Goal: Information Seeking & Learning: Stay updated

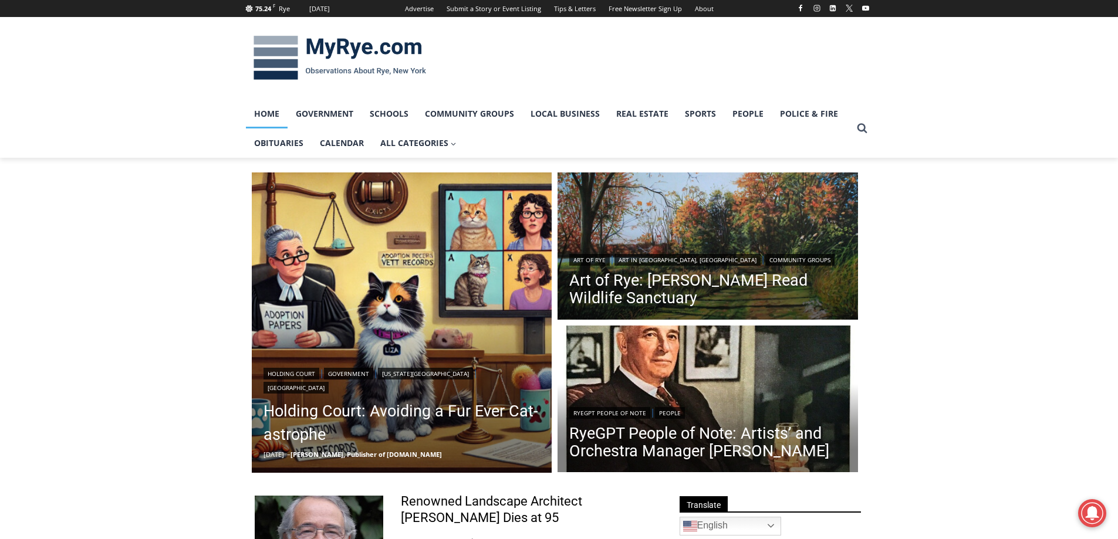
click at [593, 73] on button "Cancel" at bounding box center [600, 75] width 60 height 29
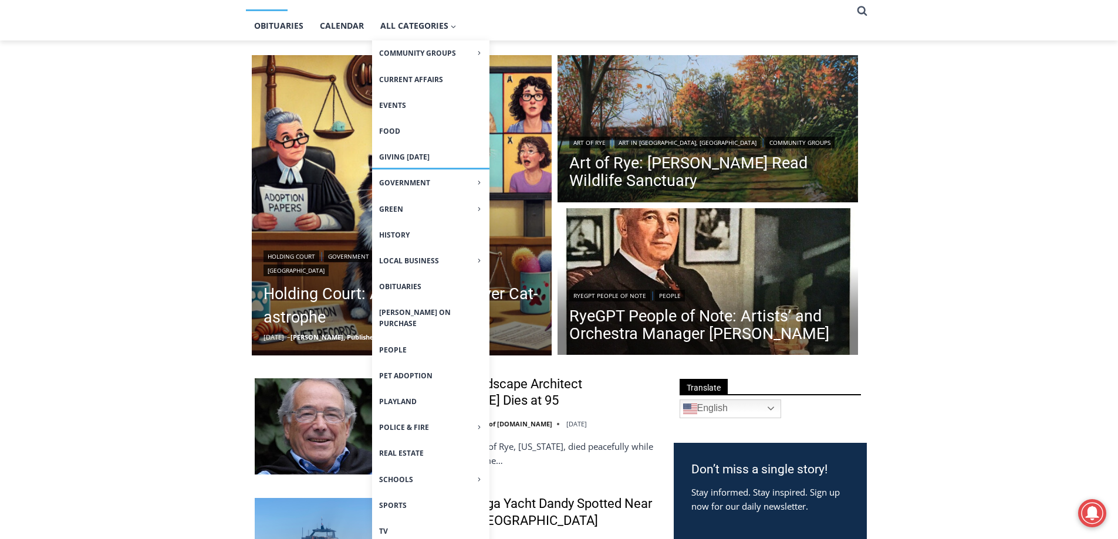
scroll to position [176, 0]
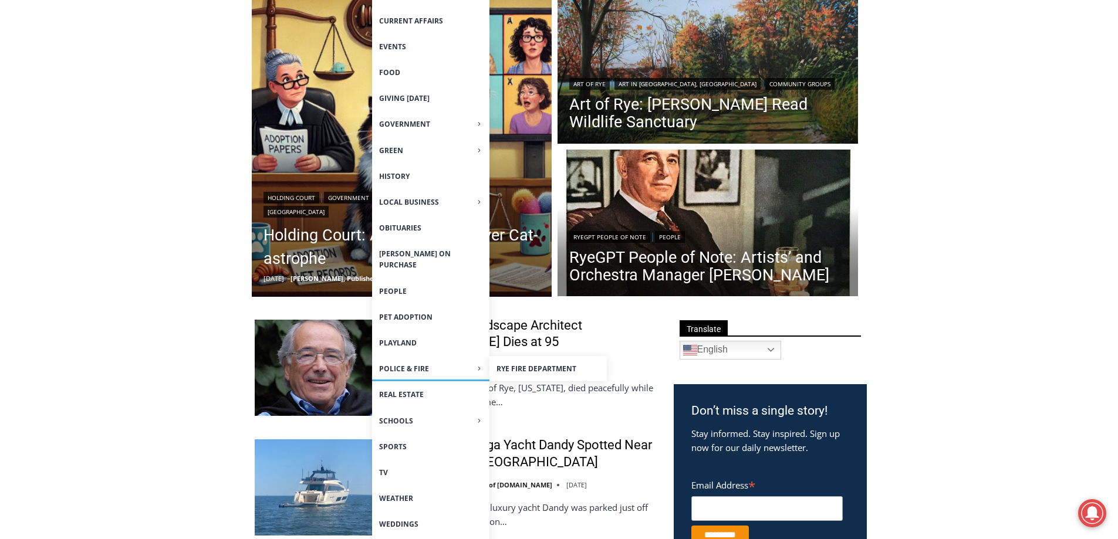
click at [409, 363] on span "Police & Fire Expand" at bounding box center [430, 368] width 103 height 11
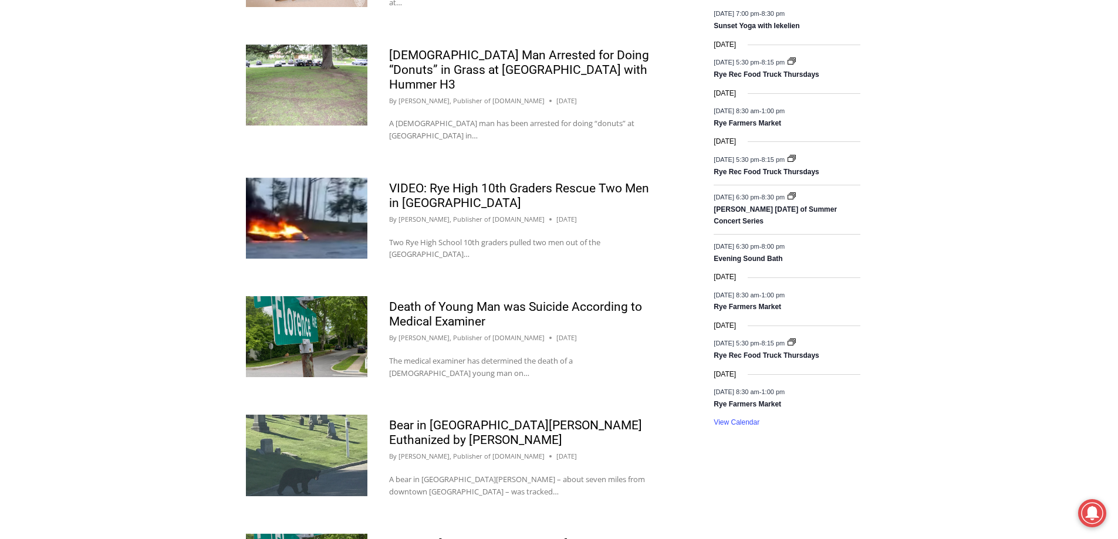
scroll to position [1057, 0]
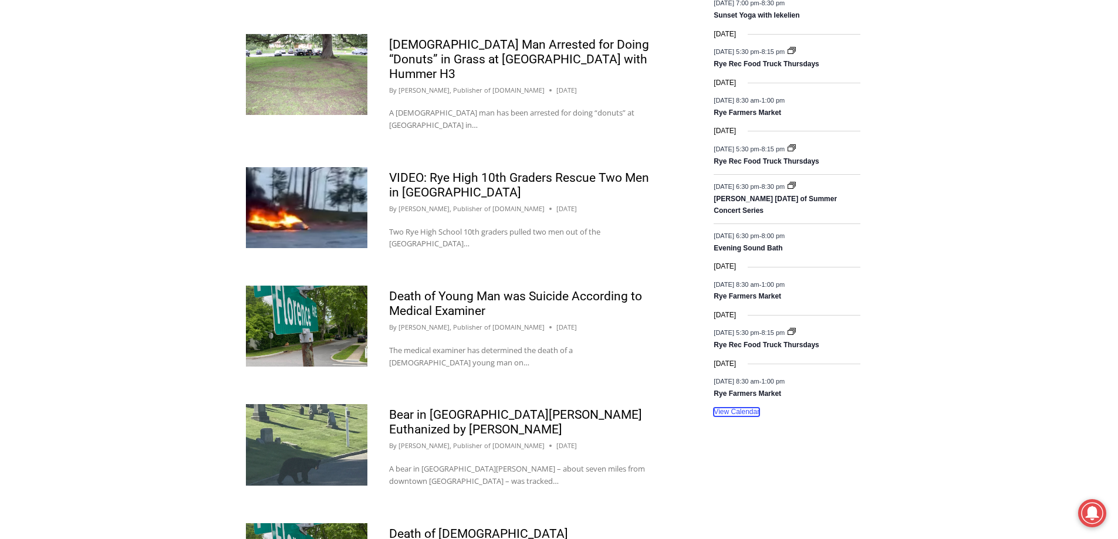
click at [736, 408] on link "View Calendar" at bounding box center [737, 412] width 46 height 9
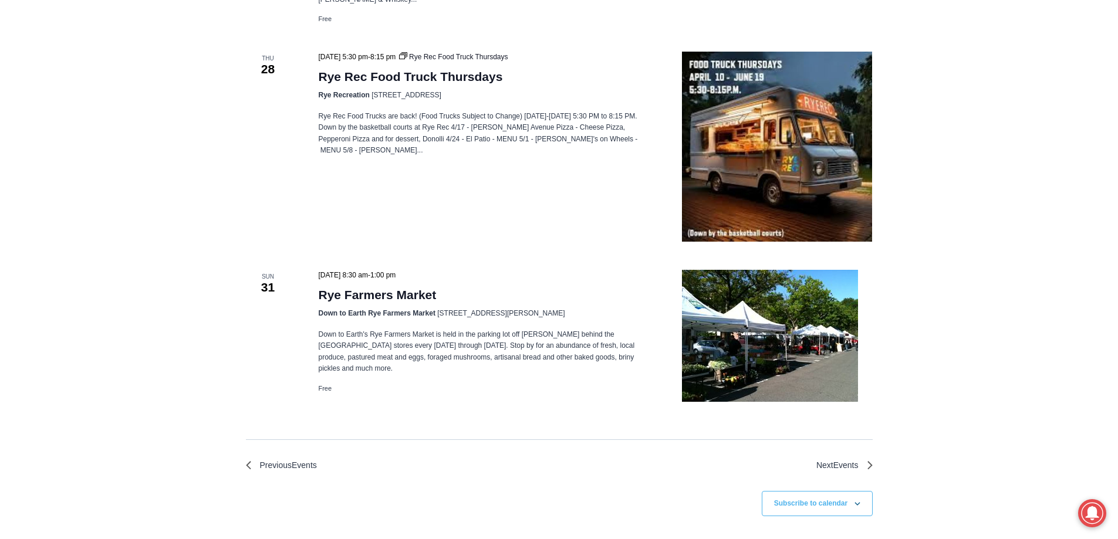
scroll to position [2472, 0]
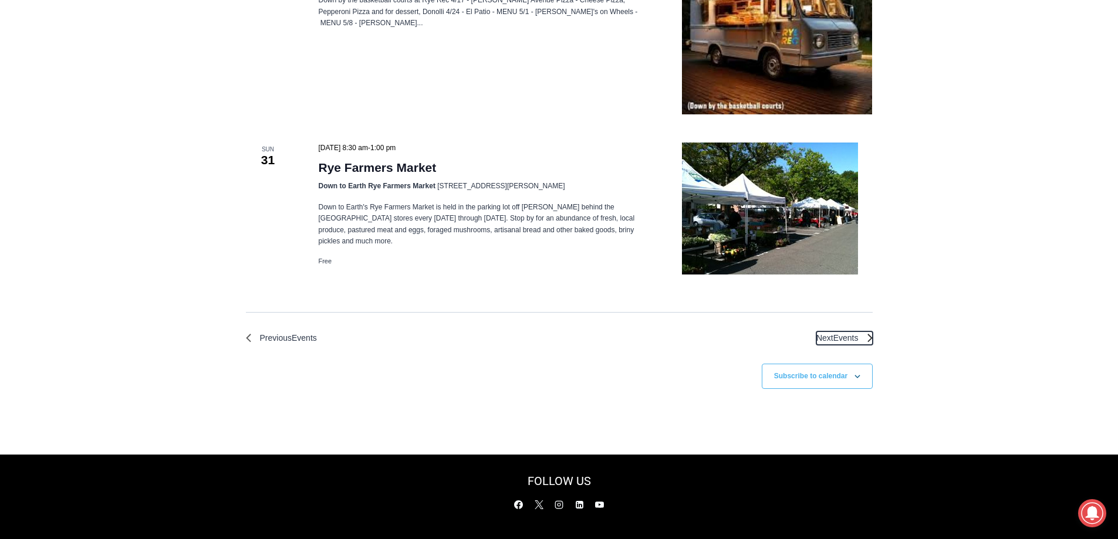
click at [848, 333] on span "Events" at bounding box center [846, 337] width 25 height 9
click at [871, 334] on icon "Next Events" at bounding box center [870, 338] width 5 height 8
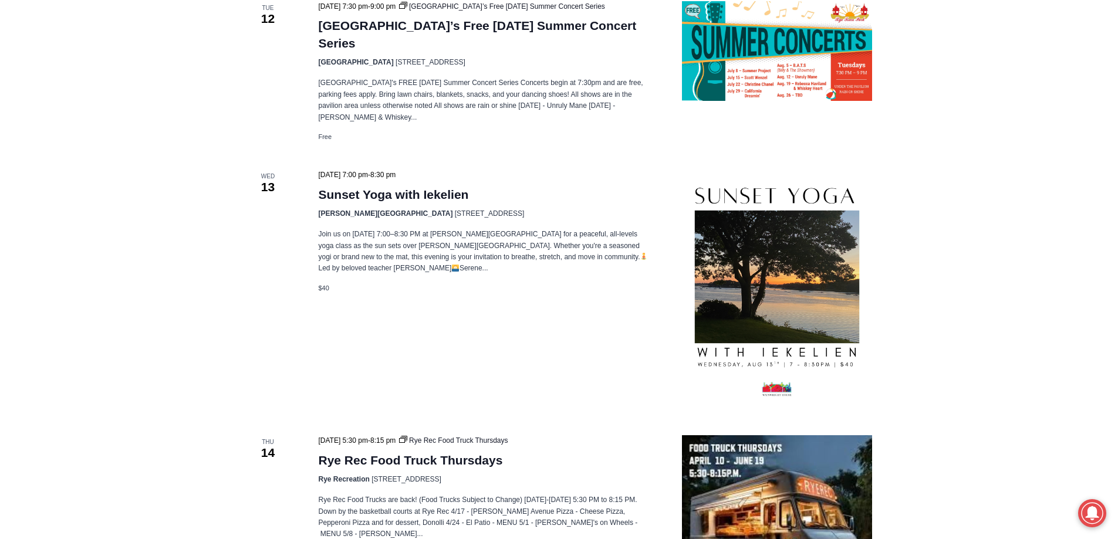
scroll to position [0, 0]
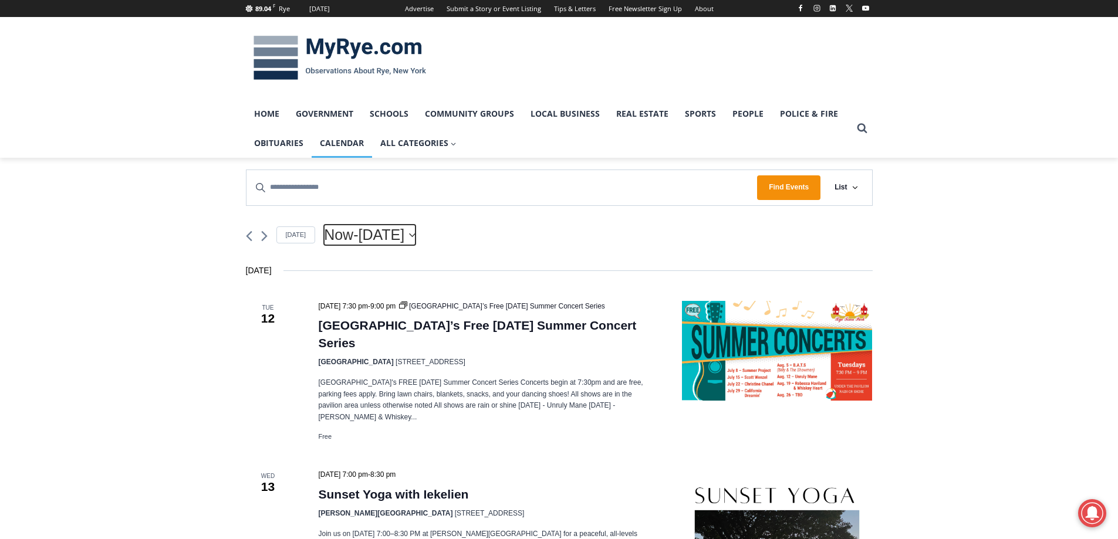
click at [416, 235] on icon "Click to toggle datepicker" at bounding box center [412, 235] width 6 height 4
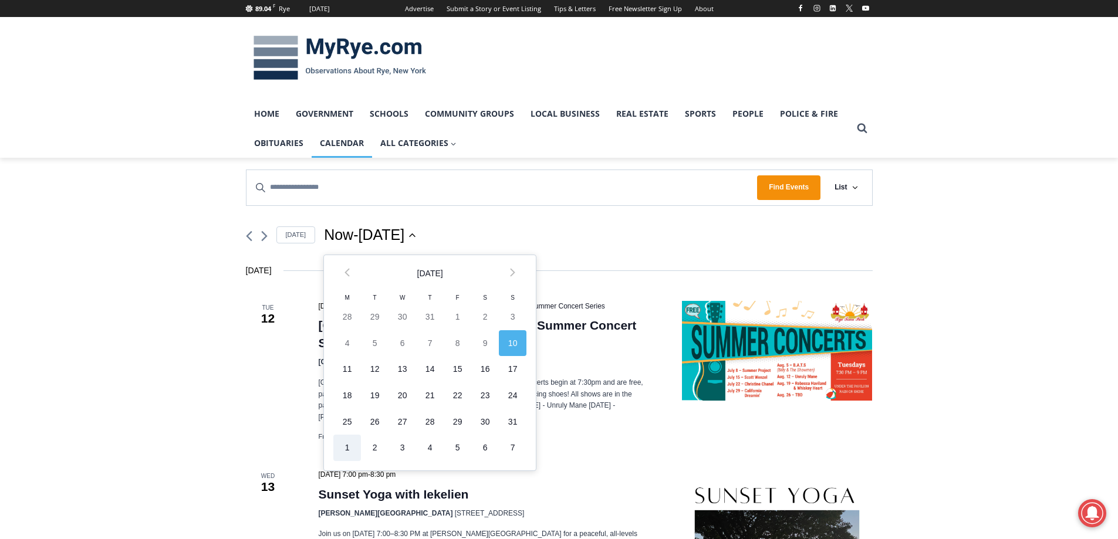
click at [344, 448] on td "1" at bounding box center [347, 448] width 28 height 26
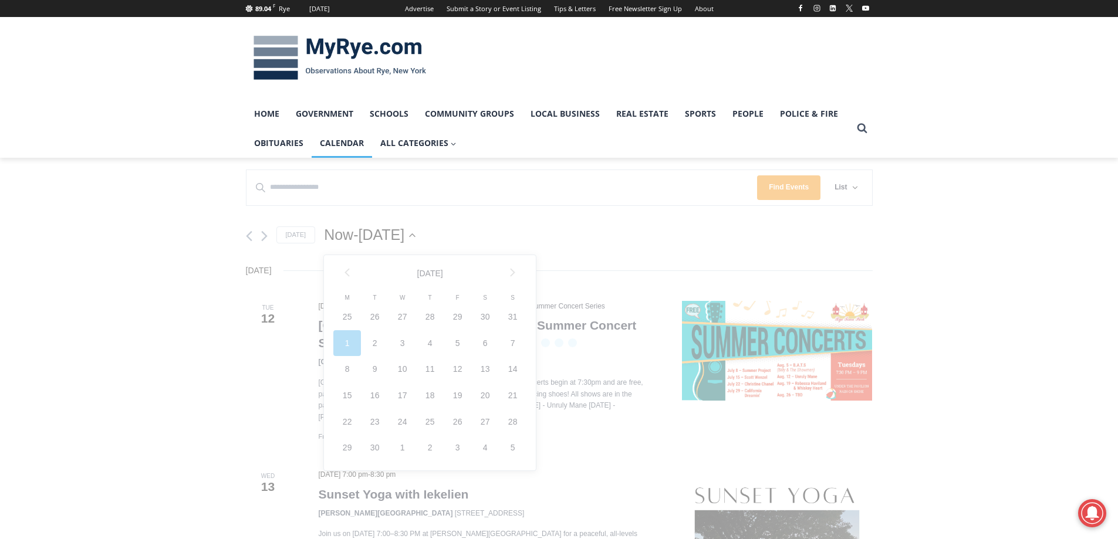
scroll to position [0, 36]
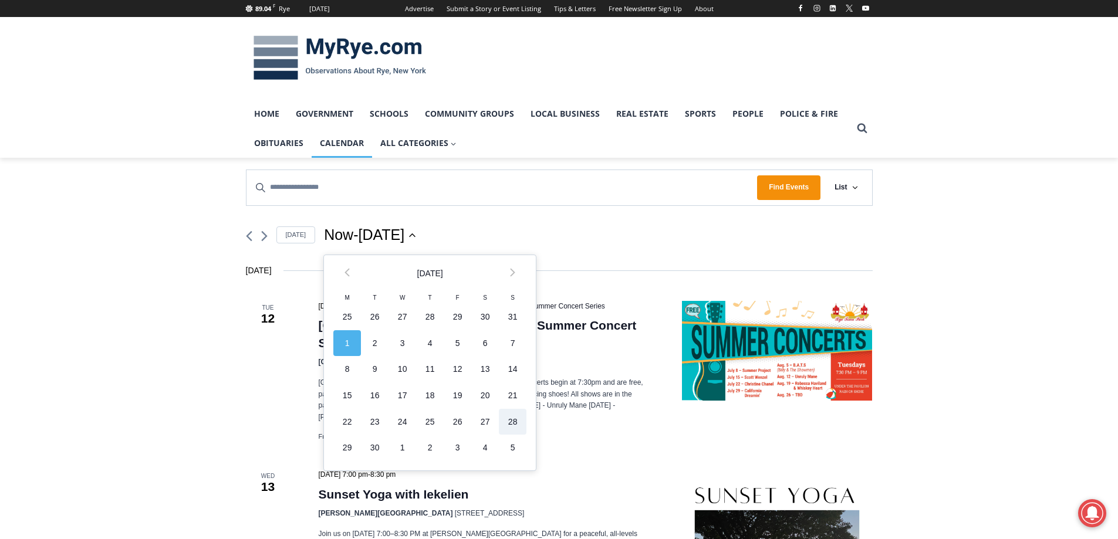
click at [515, 420] on td "28" at bounding box center [513, 422] width 28 height 26
type input "*********"
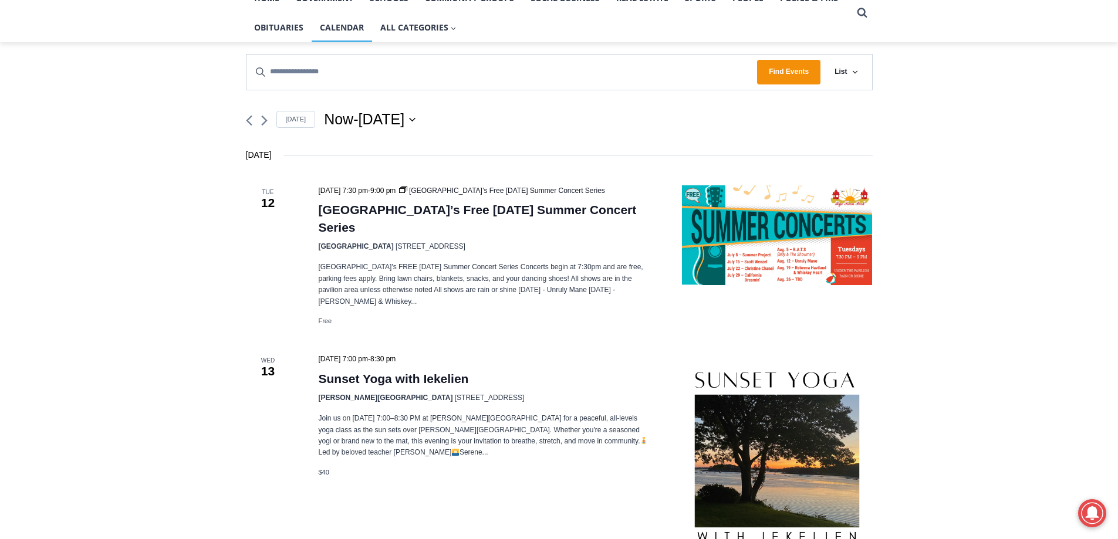
scroll to position [0, 0]
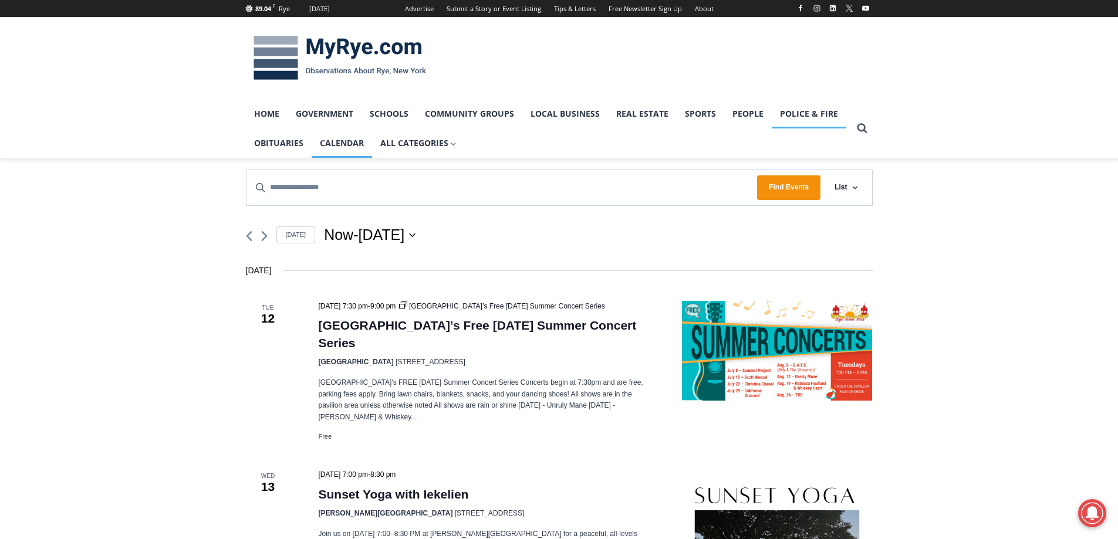
click at [799, 115] on link "Police & Fire" at bounding box center [809, 113] width 75 height 29
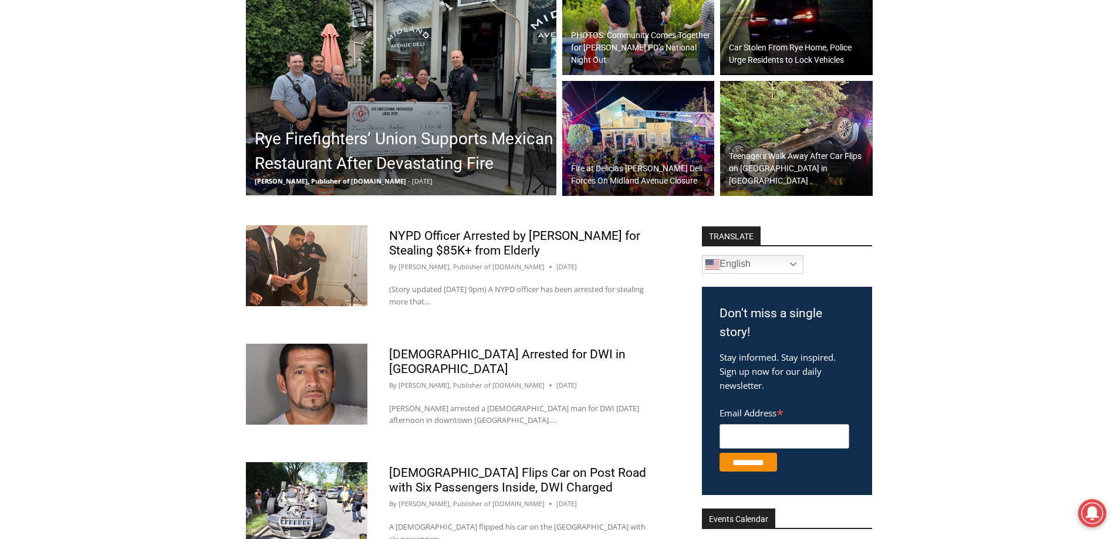
scroll to position [293, 0]
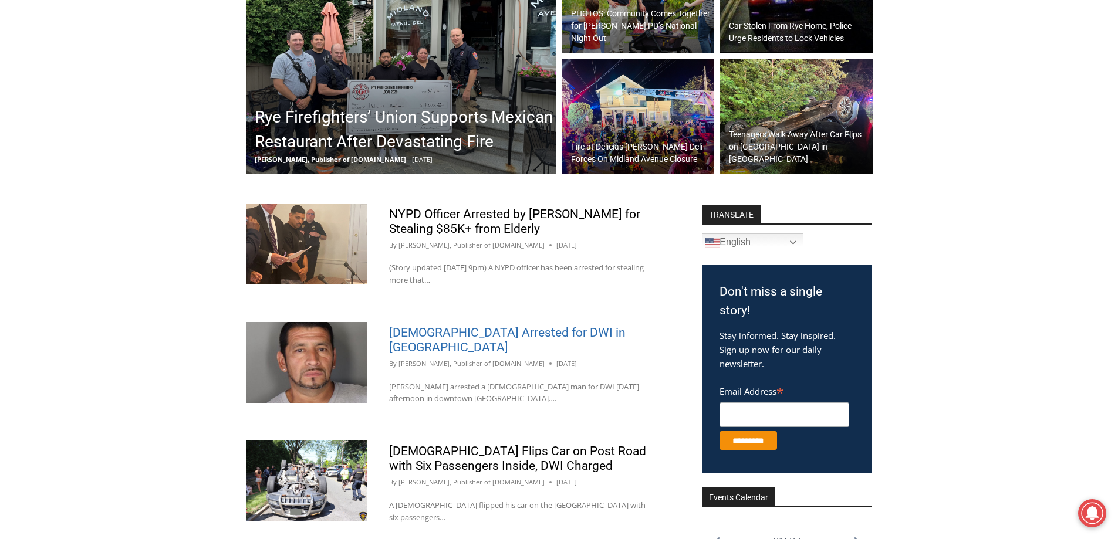
click at [457, 337] on link "[DEMOGRAPHIC_DATA] Arrested for DWI in [GEOGRAPHIC_DATA]" at bounding box center [507, 340] width 237 height 29
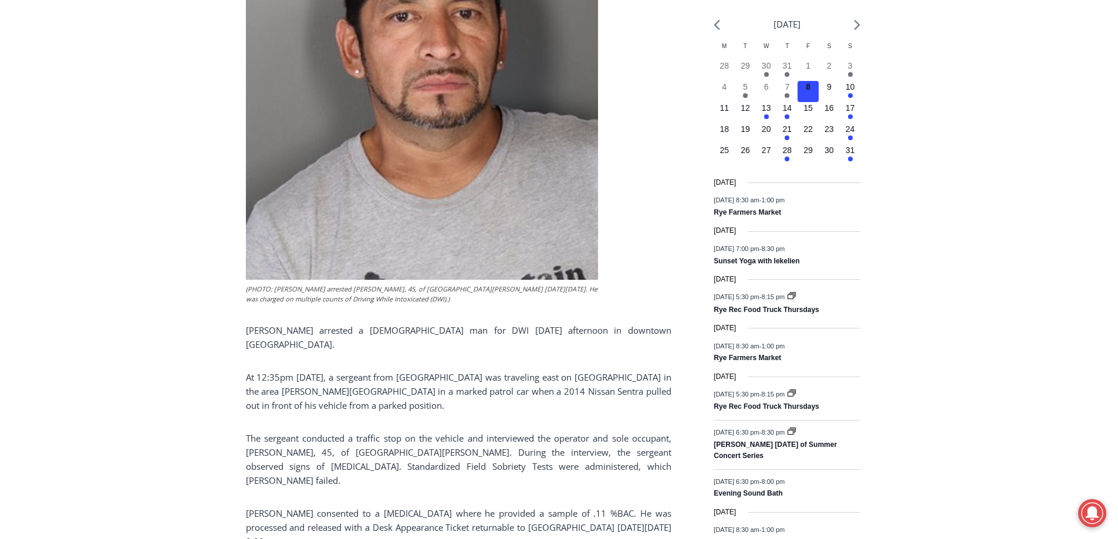
scroll to position [587, 0]
